Goal: Task Accomplishment & Management: Use online tool/utility

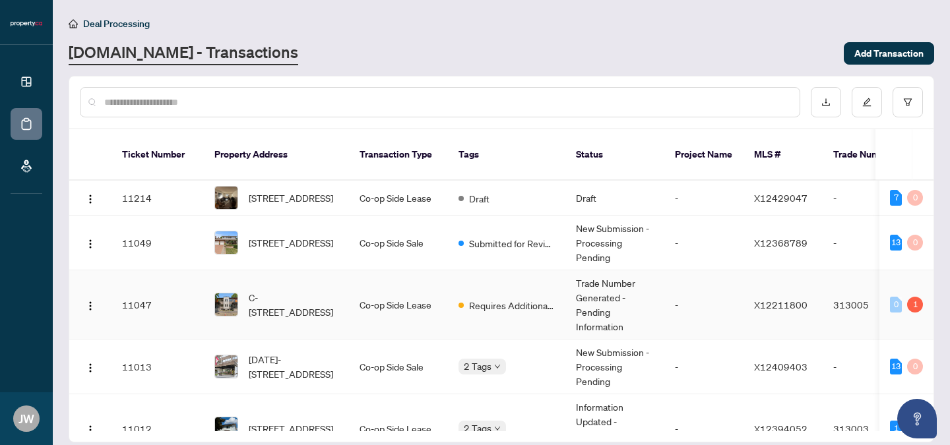
click at [347, 297] on td "C-[STREET_ADDRESS]" at bounding box center [276, 304] width 145 height 69
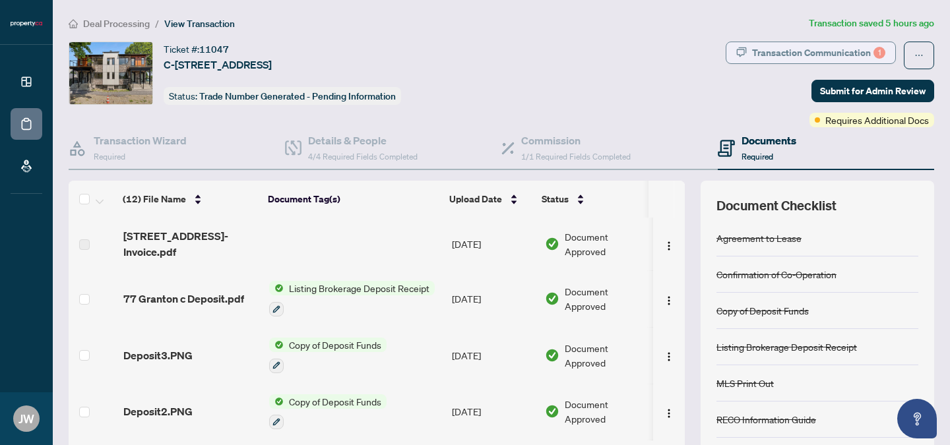
click at [786, 44] on div "Transaction Communication 1" at bounding box center [818, 52] width 133 height 21
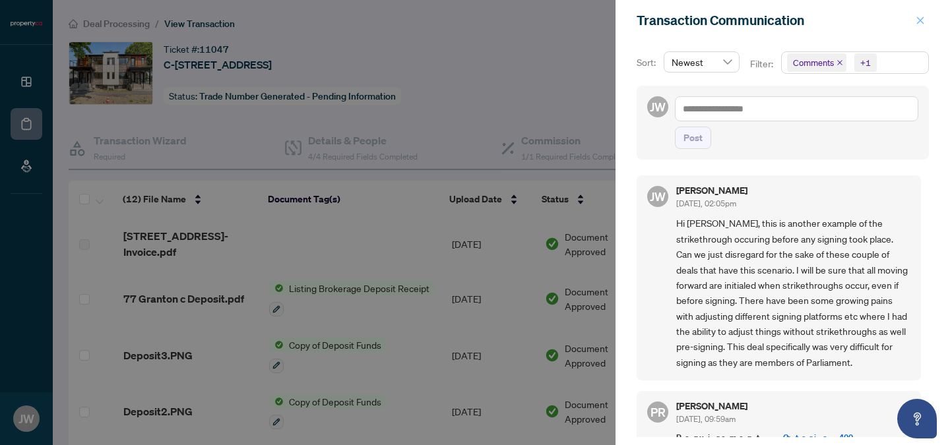
click at [922, 18] on icon "close" at bounding box center [920, 19] width 7 height 7
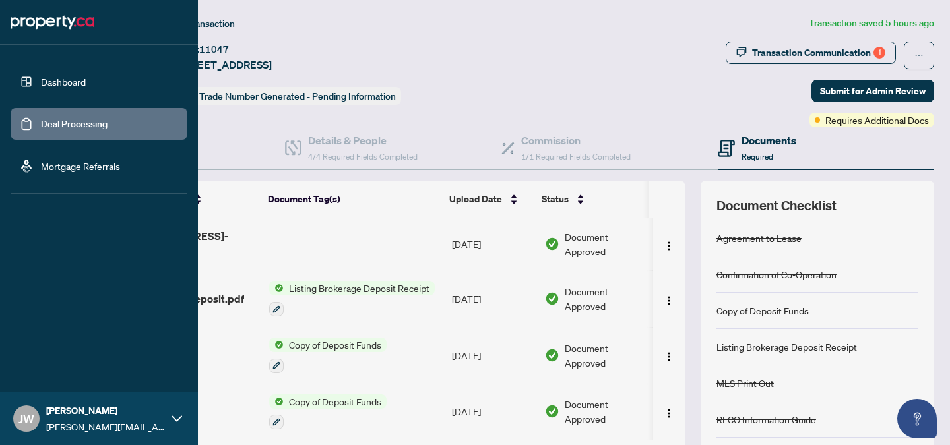
click at [57, 82] on link "Dashboard" at bounding box center [63, 82] width 45 height 12
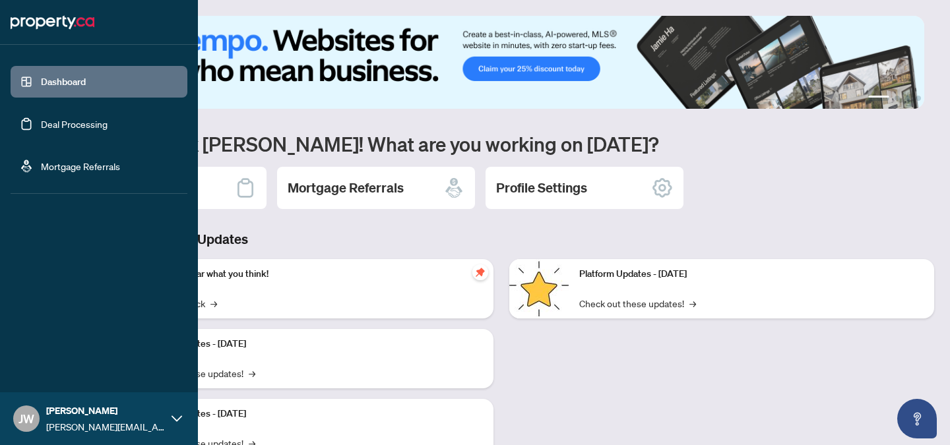
click at [67, 130] on link "Deal Processing" at bounding box center [74, 124] width 67 height 12
